Goal: Find contact information: Obtain details needed to contact an individual or organization

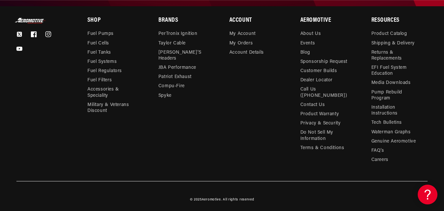
scroll to position [0, 260]
click at [314, 100] on link "Contact Us" at bounding box center [312, 104] width 25 height 9
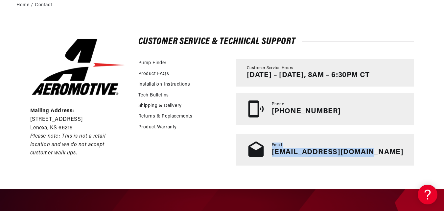
scroll to position [0, 260]
drag, startPoint x: 412, startPoint y: 153, endPoint x: 304, endPoint y: 157, distance: 108.5
click at [304, 157] on div "Email tech@aeromotiveinc.com" at bounding box center [325, 150] width 178 height 32
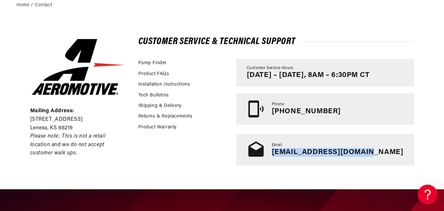
copy link "tech@aeromotiveinc.com"
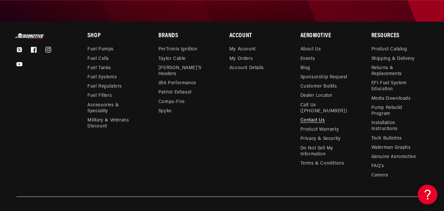
scroll to position [0, 0]
click at [150, 189] on div "Twitter Facebook Instagram YouTube Shop Fuel Pumps Fuel Cells Fuel Tanks" at bounding box center [222, 115] width 444 height 164
